Goal: Information Seeking & Learning: Learn about a topic

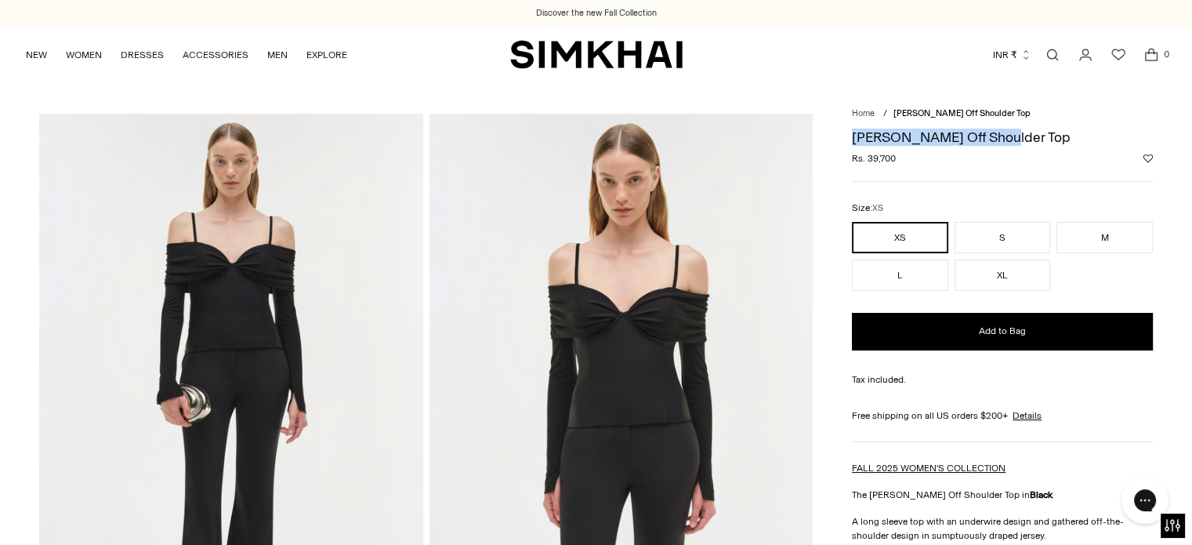
drag, startPoint x: 849, startPoint y: 135, endPoint x: 1019, endPoint y: 129, distance: 169.3
copy h1 "[PERSON_NAME] Off Shoulder Top"
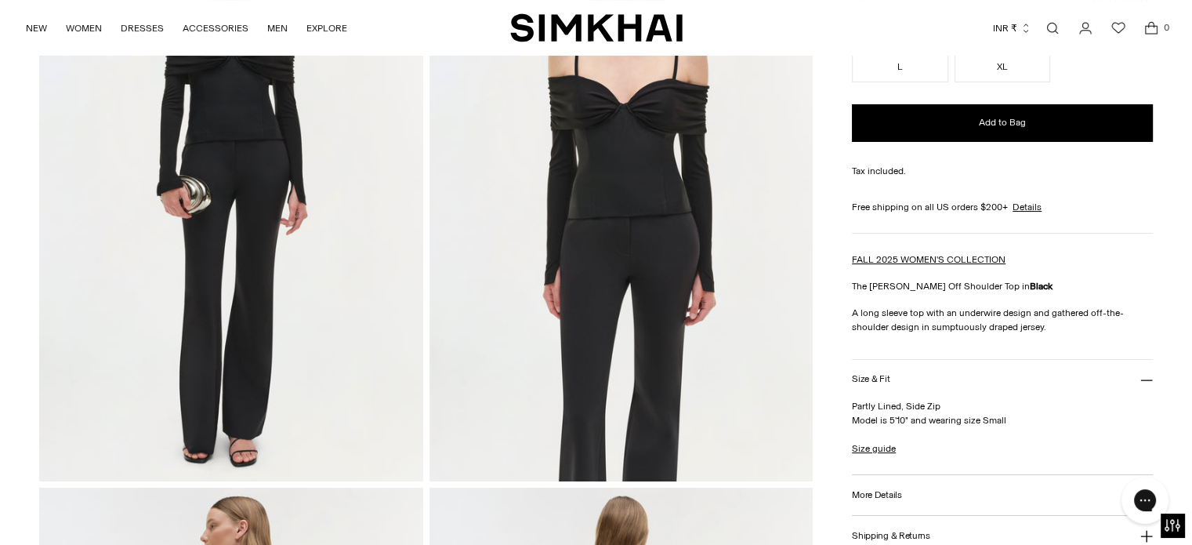
scroll to position [313, 0]
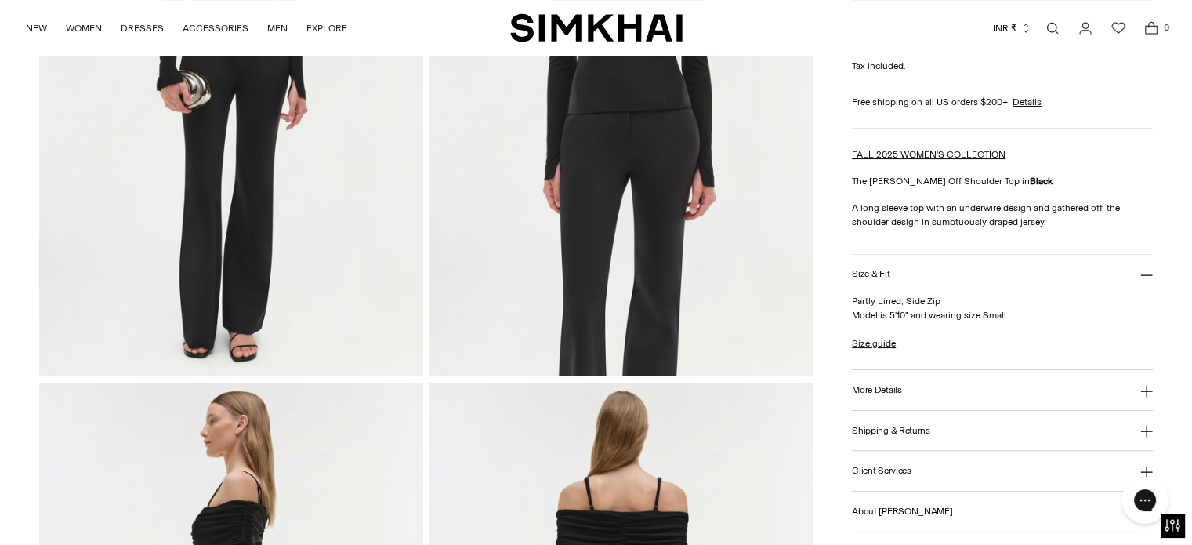
click at [884, 390] on h3 "More Details" at bounding box center [876, 390] width 49 height 10
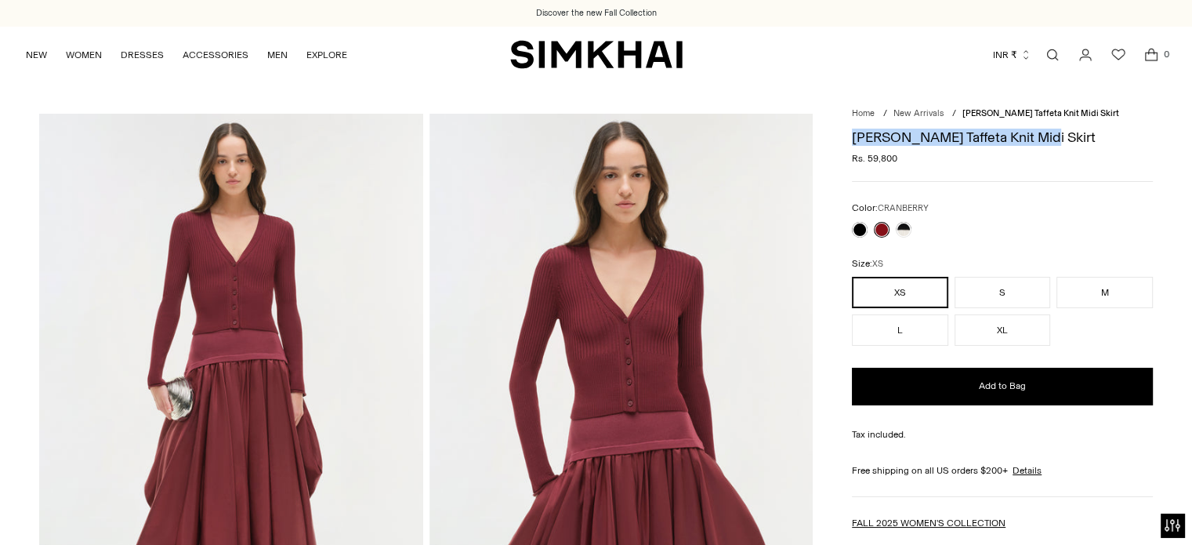
drag, startPoint x: 852, startPoint y: 139, endPoint x: 1037, endPoint y: 134, distance: 185.0
click at [1035, 135] on h1 "[PERSON_NAME] Taffeta Knit Midi Skirt" at bounding box center [1002, 137] width 301 height 14
copy h1 "[PERSON_NAME] Taffeta Knit Midi Skirt"
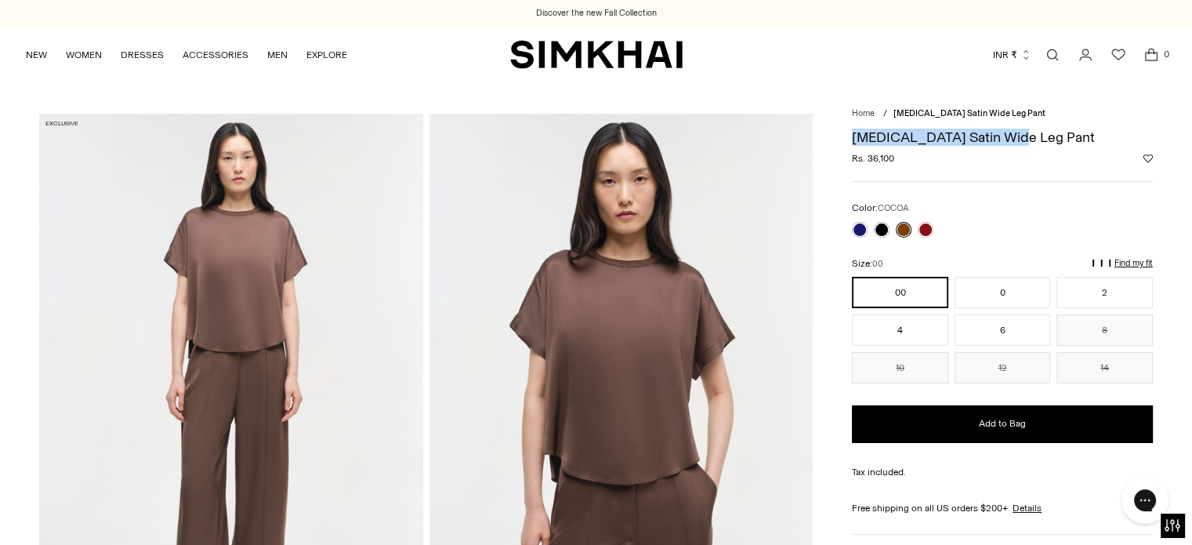
drag, startPoint x: 845, startPoint y: 134, endPoint x: 1033, endPoint y: 137, distance: 187.3
copy h1 "Kyra Satin Wide Leg Pant"
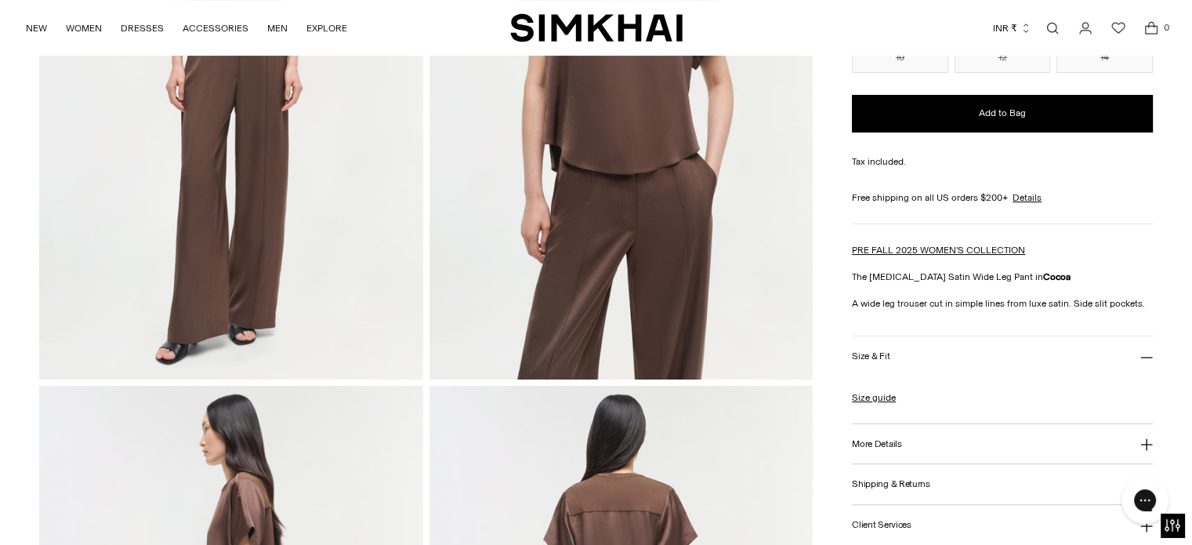
scroll to position [313, 0]
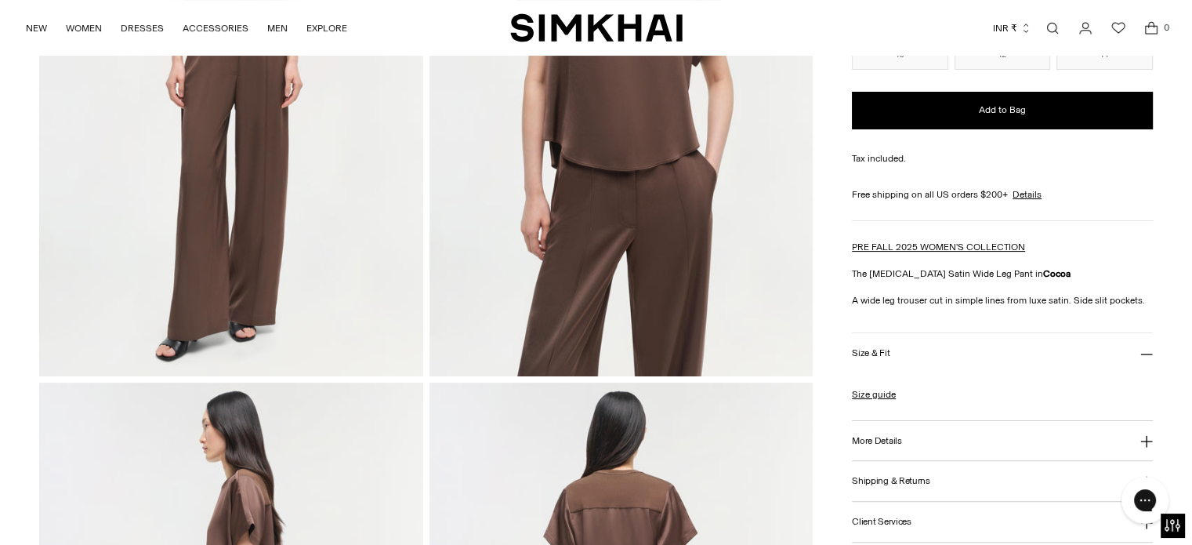
click at [914, 441] on button "More Details" at bounding box center [1002, 441] width 301 height 40
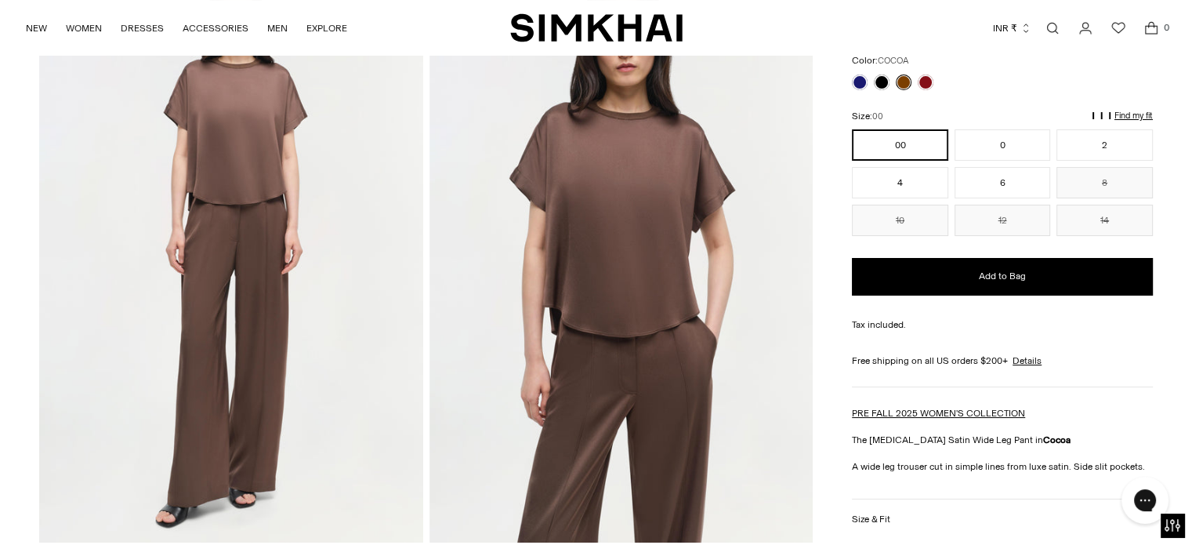
scroll to position [0, 0]
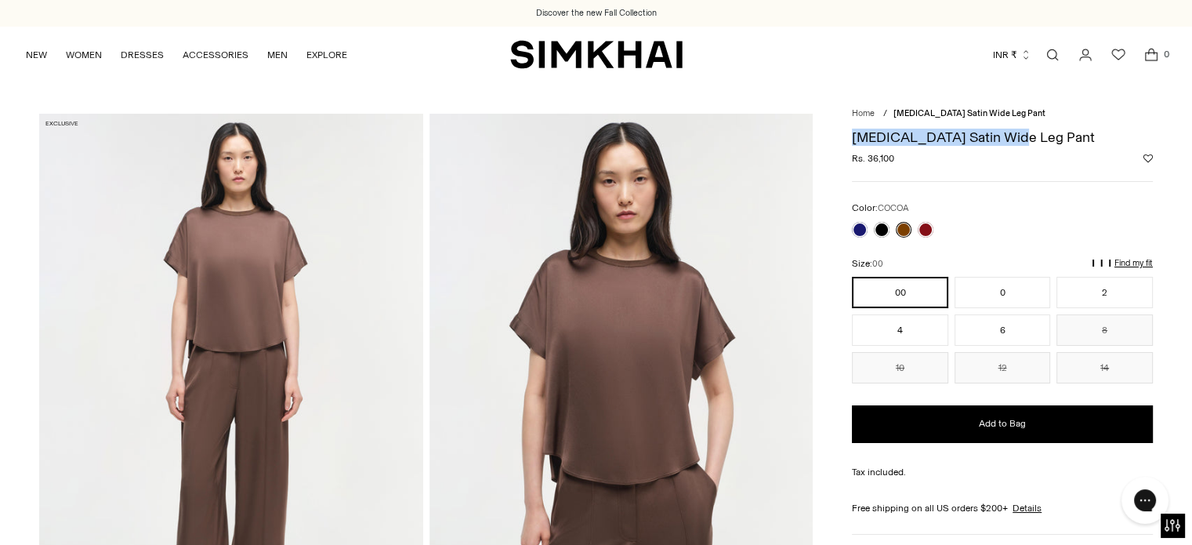
copy h1 "[MEDICAL_DATA] Satin Wide Leg Pant"
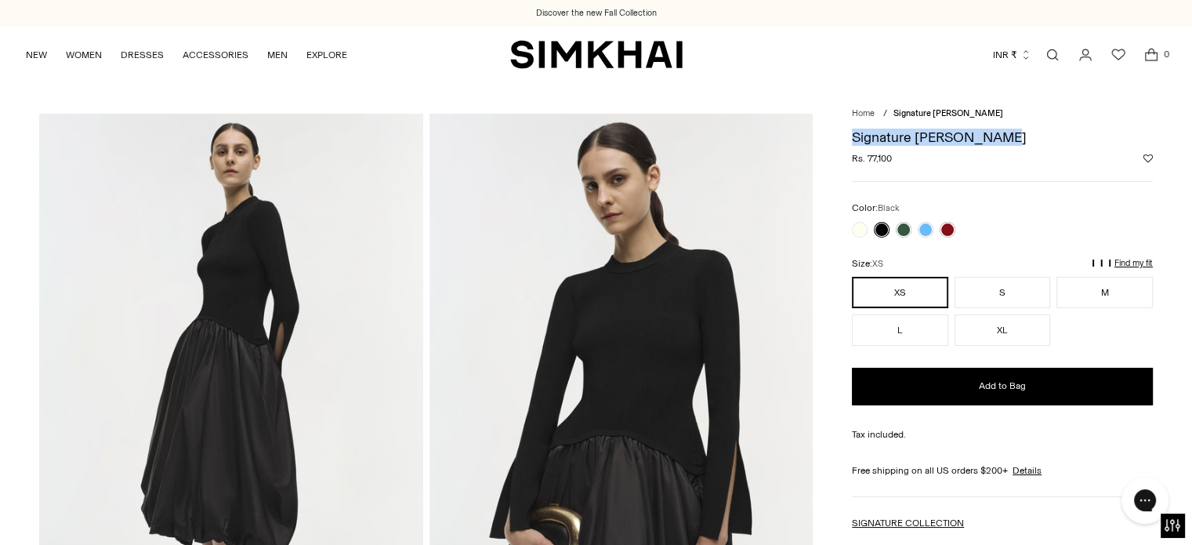
drag, startPoint x: 851, startPoint y: 136, endPoint x: 1019, endPoint y: 132, distance: 167.7
click at [1019, 132] on h1 "Signature [PERSON_NAME]" at bounding box center [1002, 137] width 301 height 14
copy h1 "Signature [PERSON_NAME]"
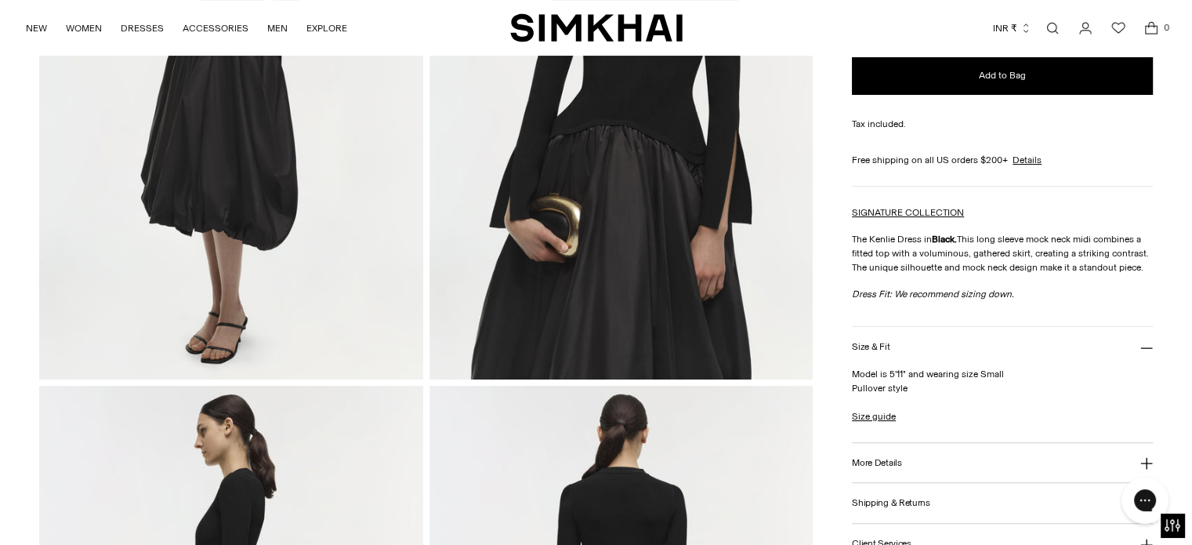
scroll to position [313, 0]
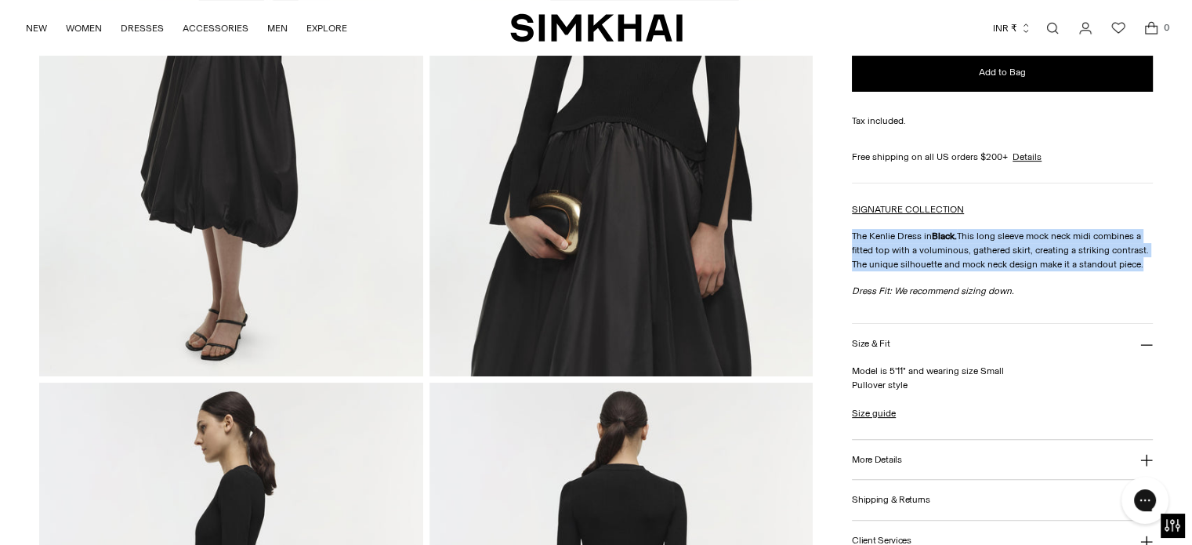
drag, startPoint x: 852, startPoint y: 234, endPoint x: 1150, endPoint y: 266, distance: 299.4
click at [1150, 266] on p "The Kenlie Dress in Black. This long sleeve mock neck midi combines a fitted to…" at bounding box center [1002, 250] width 301 height 42
copy p "The Kenlie Dress in Black. This long sleeve mock neck midi combines a fitted to…"
